Goal: Transaction & Acquisition: Purchase product/service

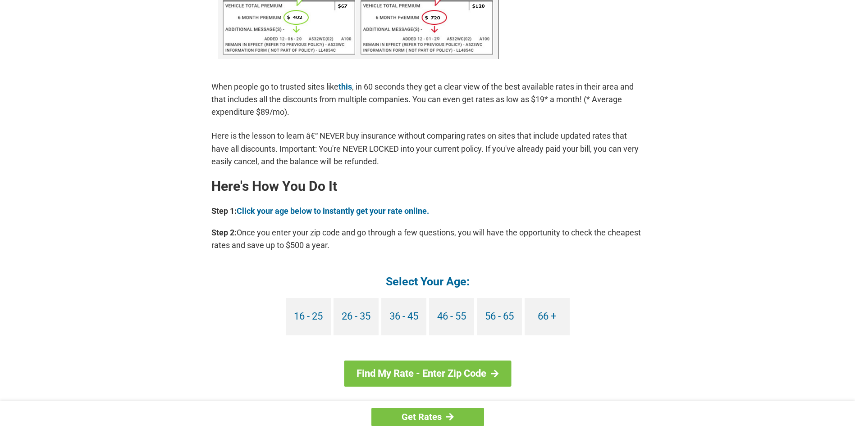
scroll to position [676, 0]
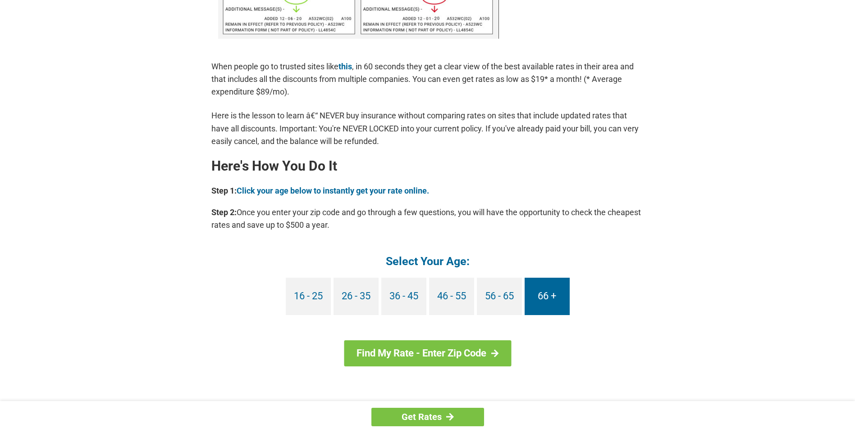
click at [554, 295] on link "66 +" at bounding box center [546, 296] width 45 height 37
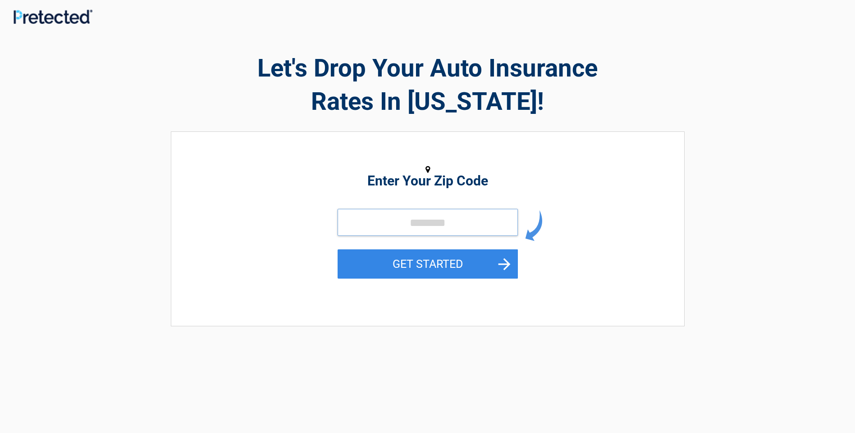
click at [362, 223] on input "tel" at bounding box center [427, 222] width 180 height 27
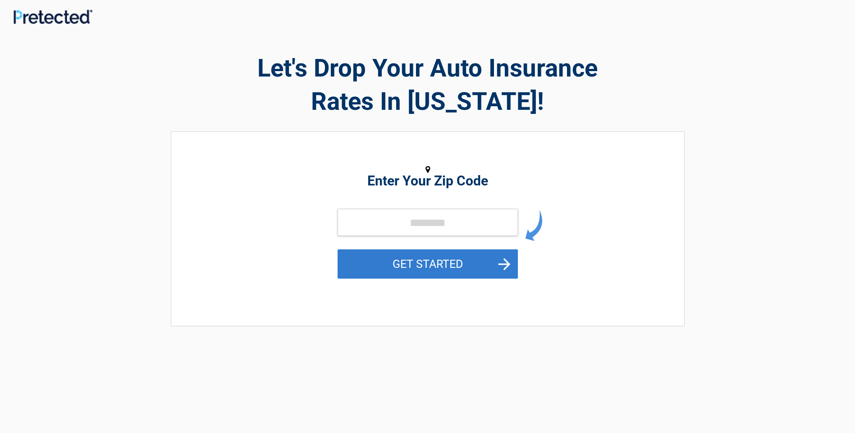
click at [505, 263] on button "GET STARTED" at bounding box center [427, 264] width 180 height 29
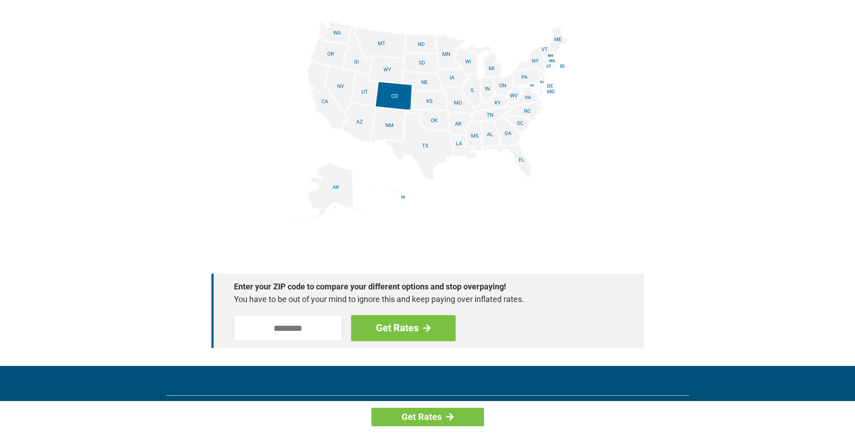
scroll to position [1126, 0]
